Goal: Check status: Check status

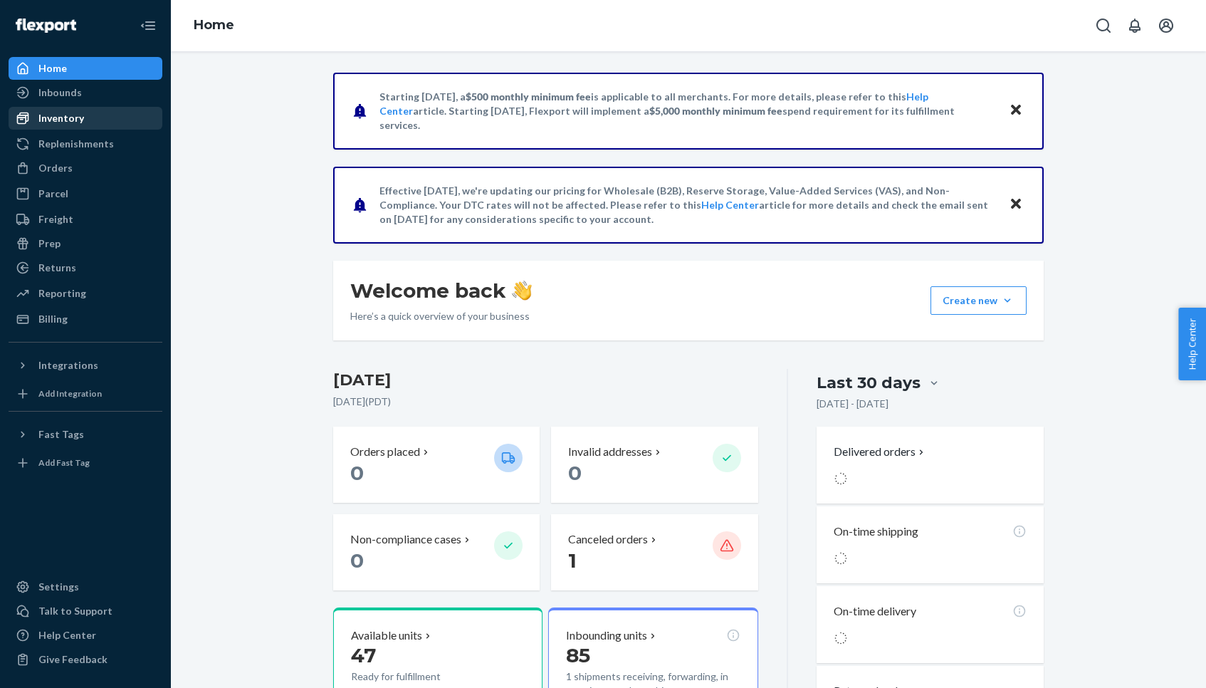
click at [83, 117] on div "Inventory" at bounding box center [85, 118] width 151 height 20
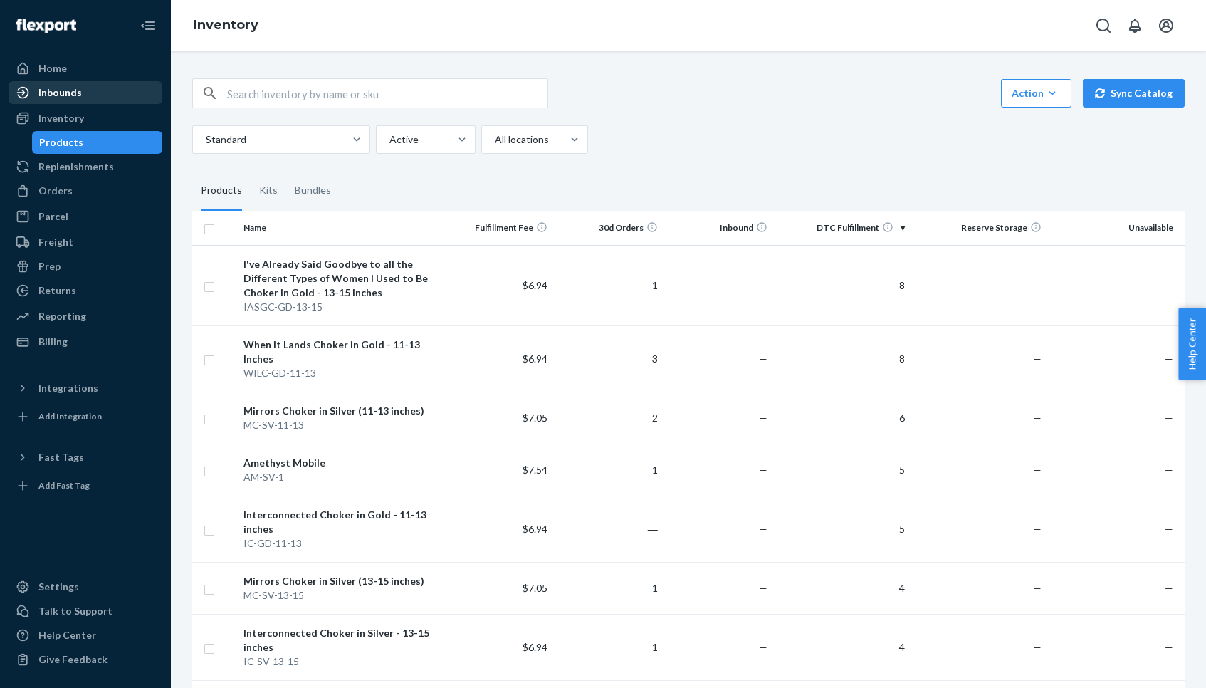
click at [80, 95] on div "Inbounds" at bounding box center [59, 92] width 43 height 14
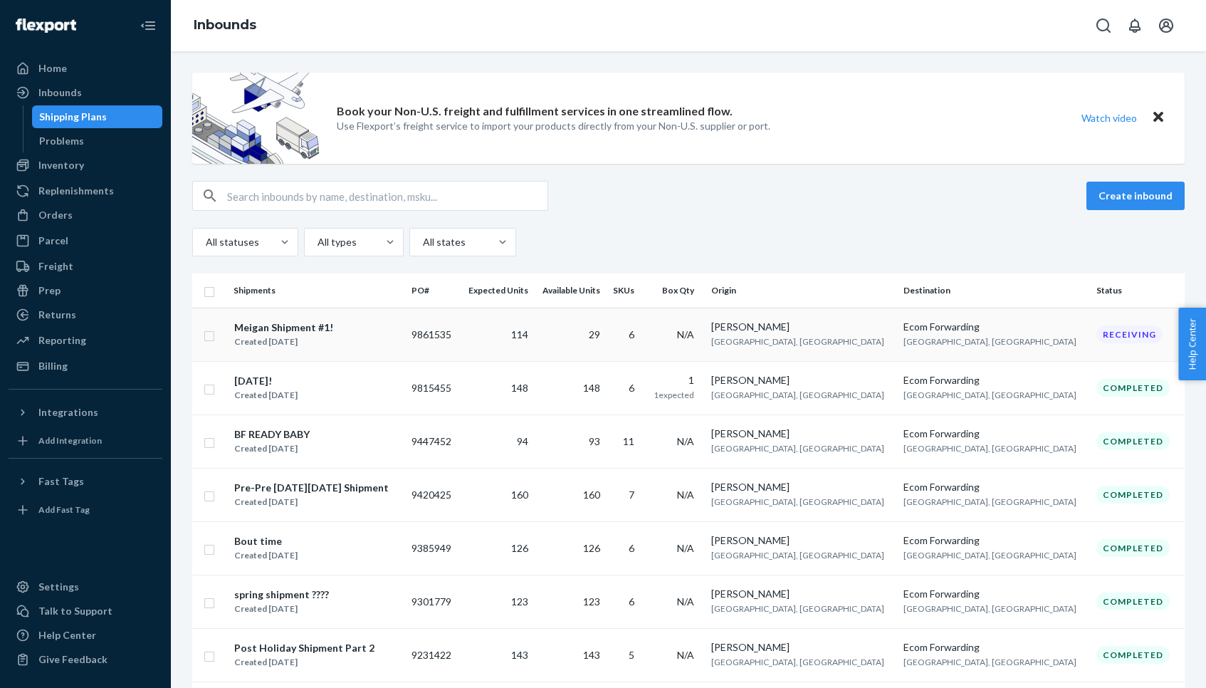
click at [310, 336] on div "Created [DATE]" at bounding box center [283, 342] width 99 height 14
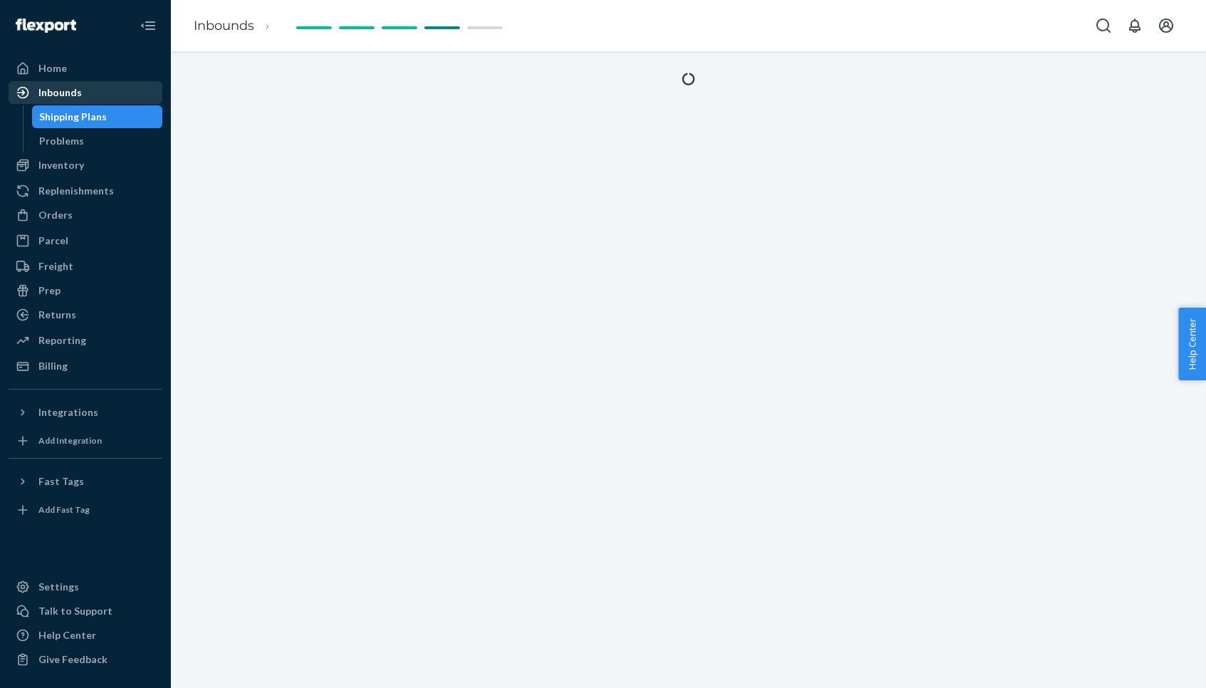
click at [63, 94] on div "Inbounds" at bounding box center [59, 92] width 43 height 14
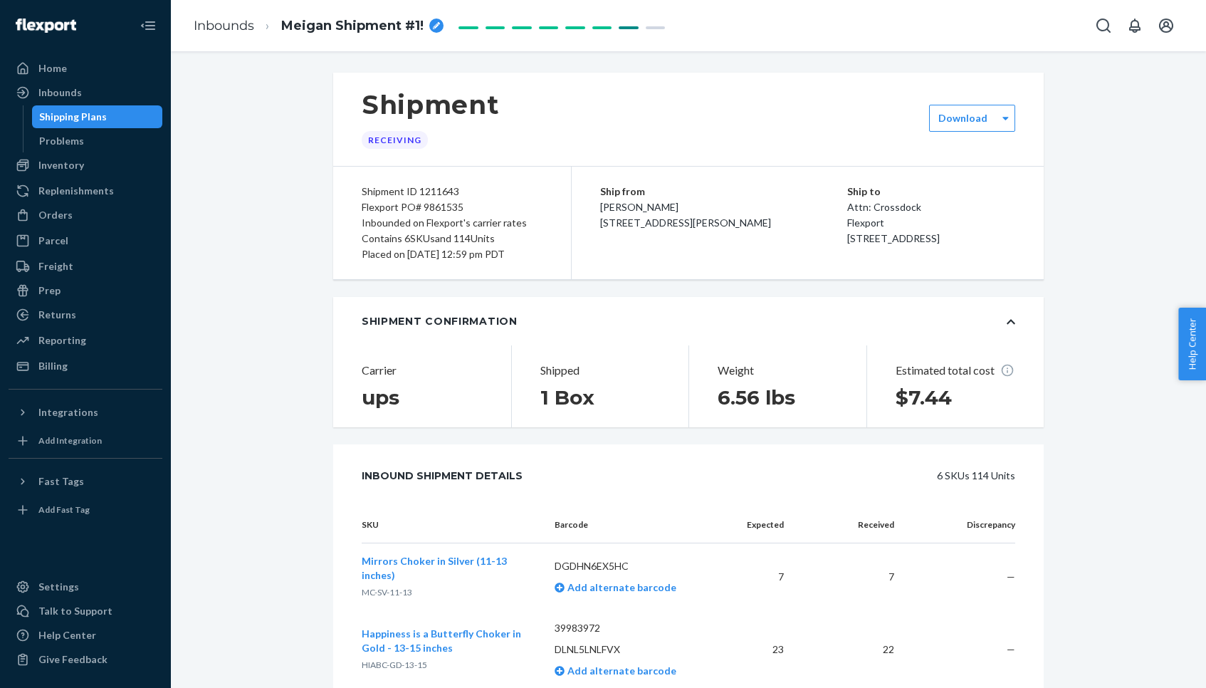
scroll to position [456, 0]
